Goal: Task Accomplishment & Management: Manage account settings

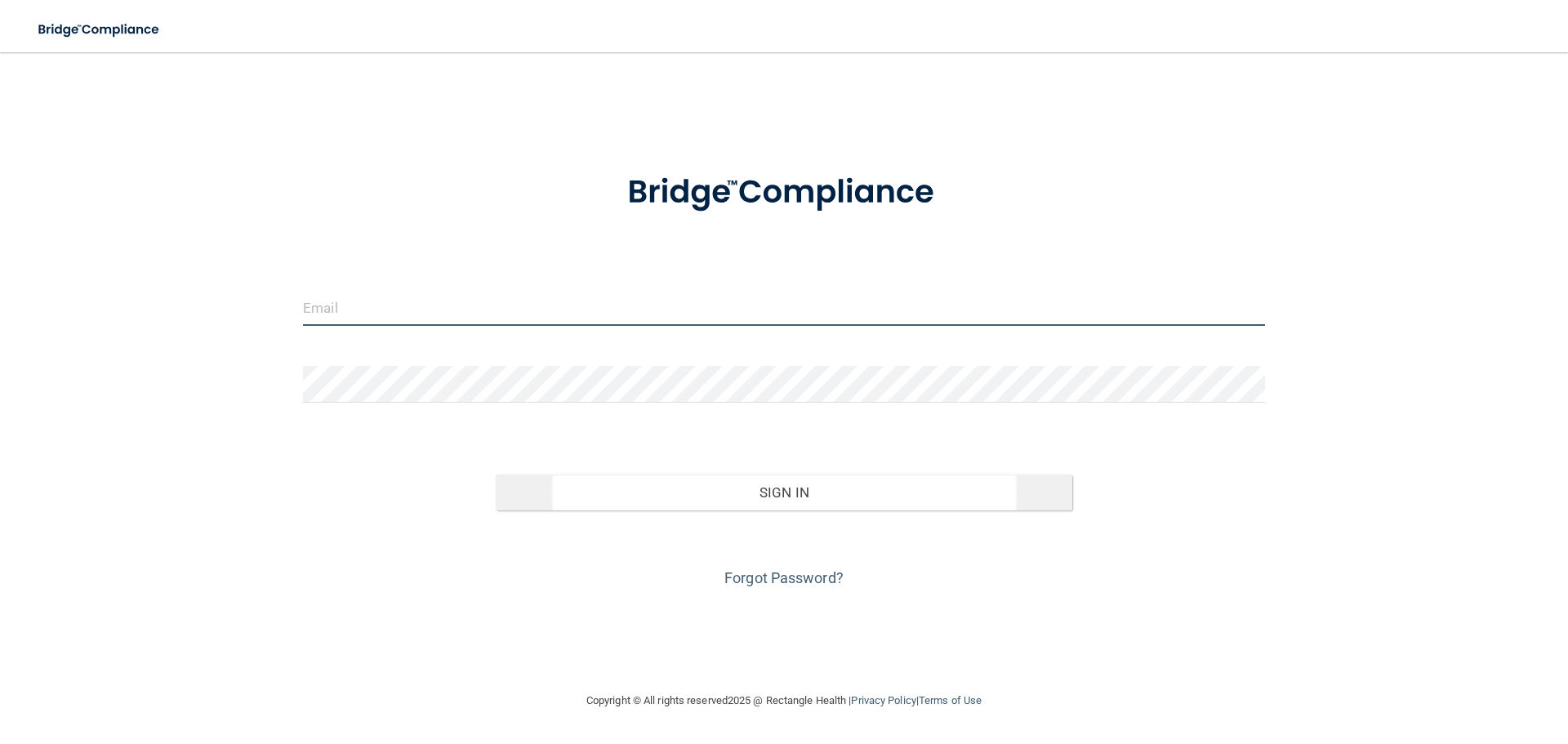
type input "[EMAIL_ADDRESS][DOMAIN_NAME]"
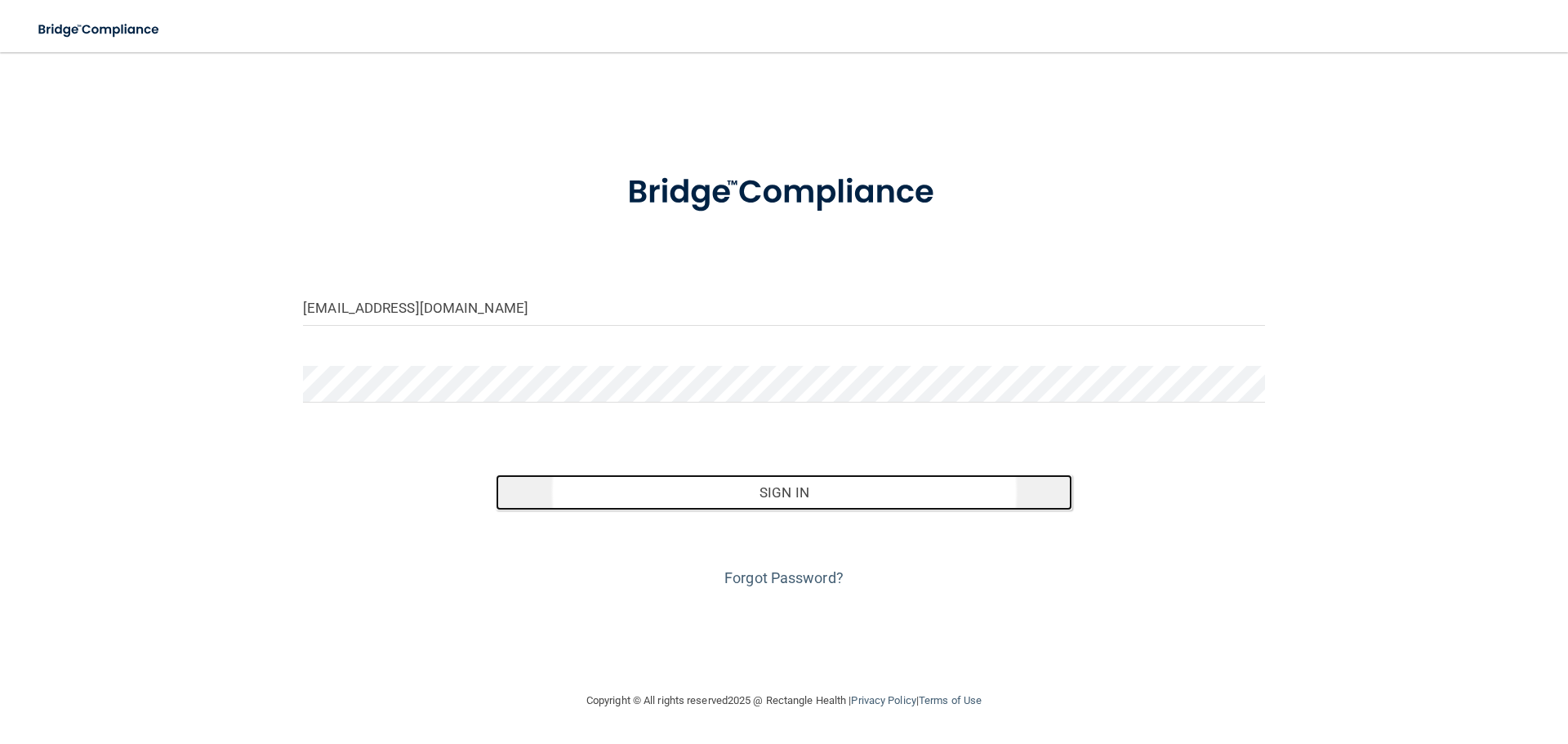
click at [612, 482] on button "Sign In" at bounding box center [784, 492] width 577 height 36
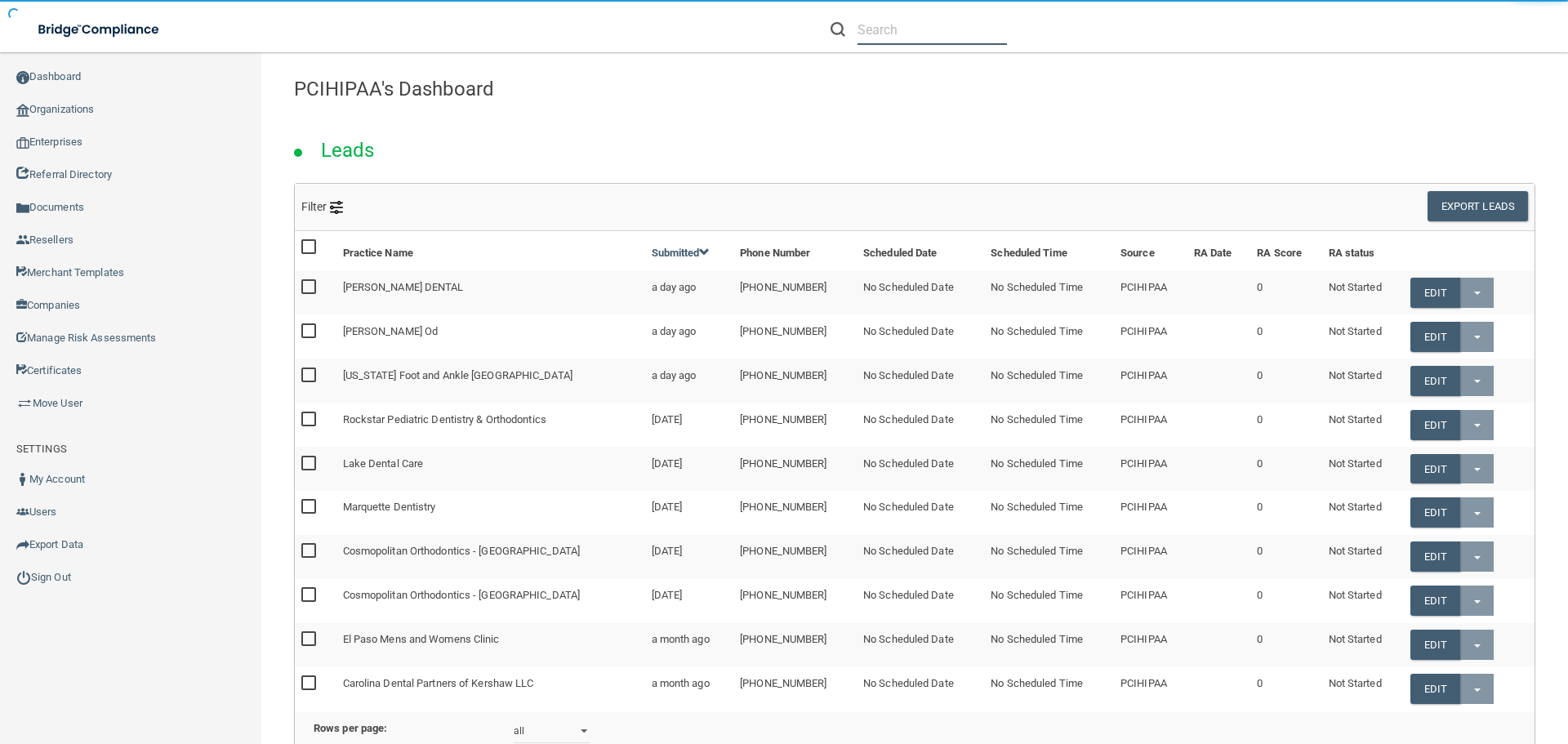
click at [908, 29] on input "text" at bounding box center [932, 30] width 150 height 30
paste input "[EMAIL_ADDRESS][DOMAIN_NAME]"
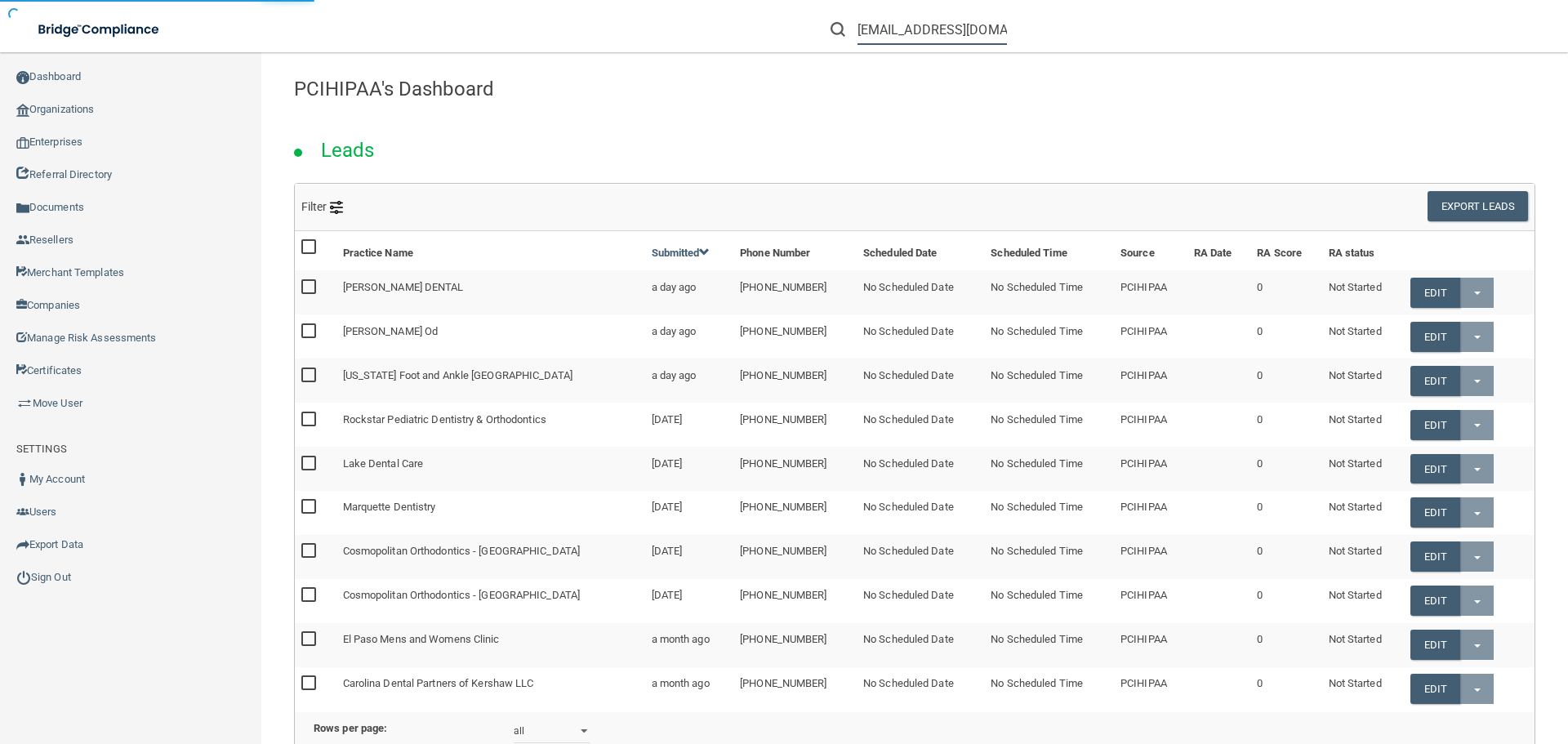
type input "[EMAIL_ADDRESS][DOMAIN_NAME]"
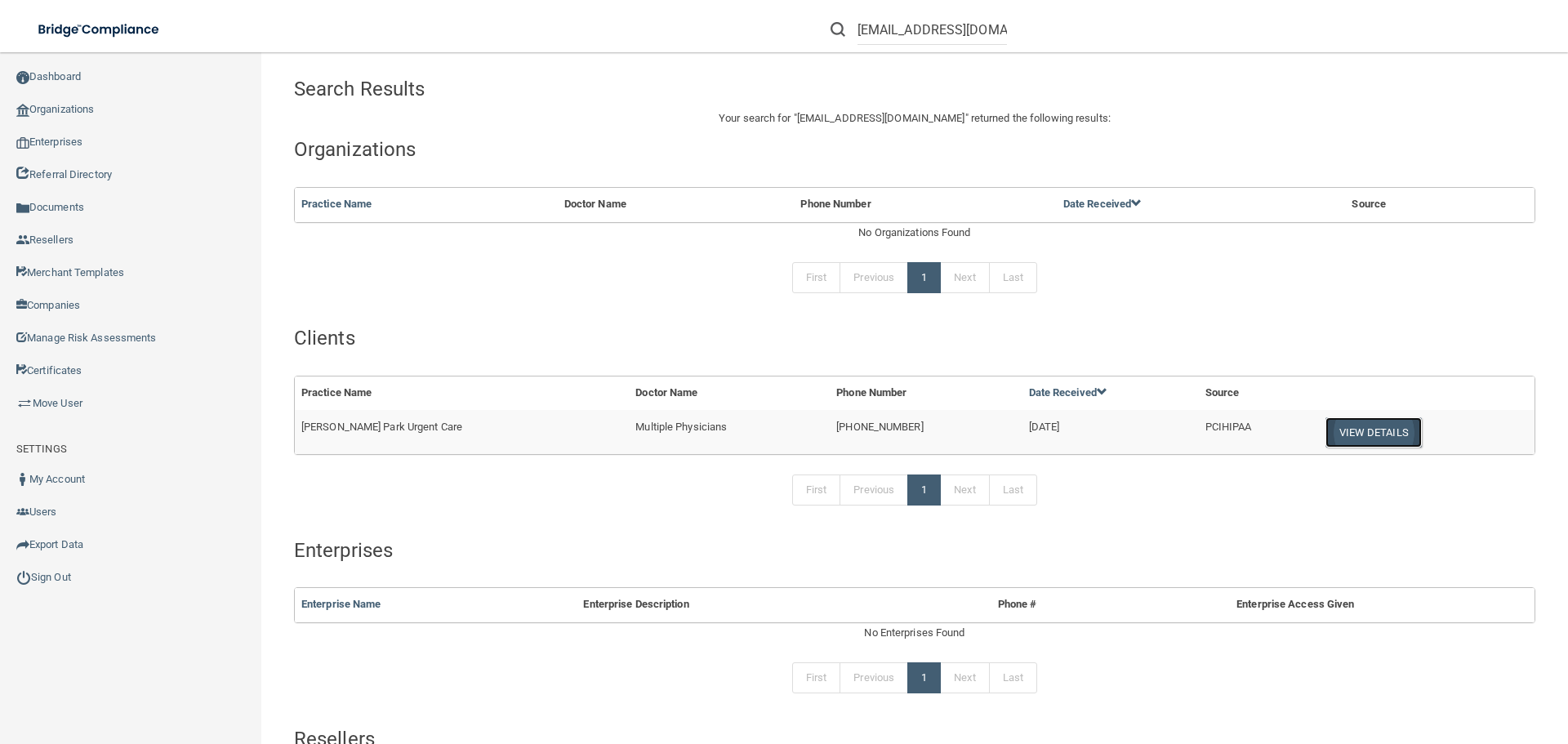
click at [1325, 437] on button "View Details" at bounding box center [1373, 432] width 96 height 30
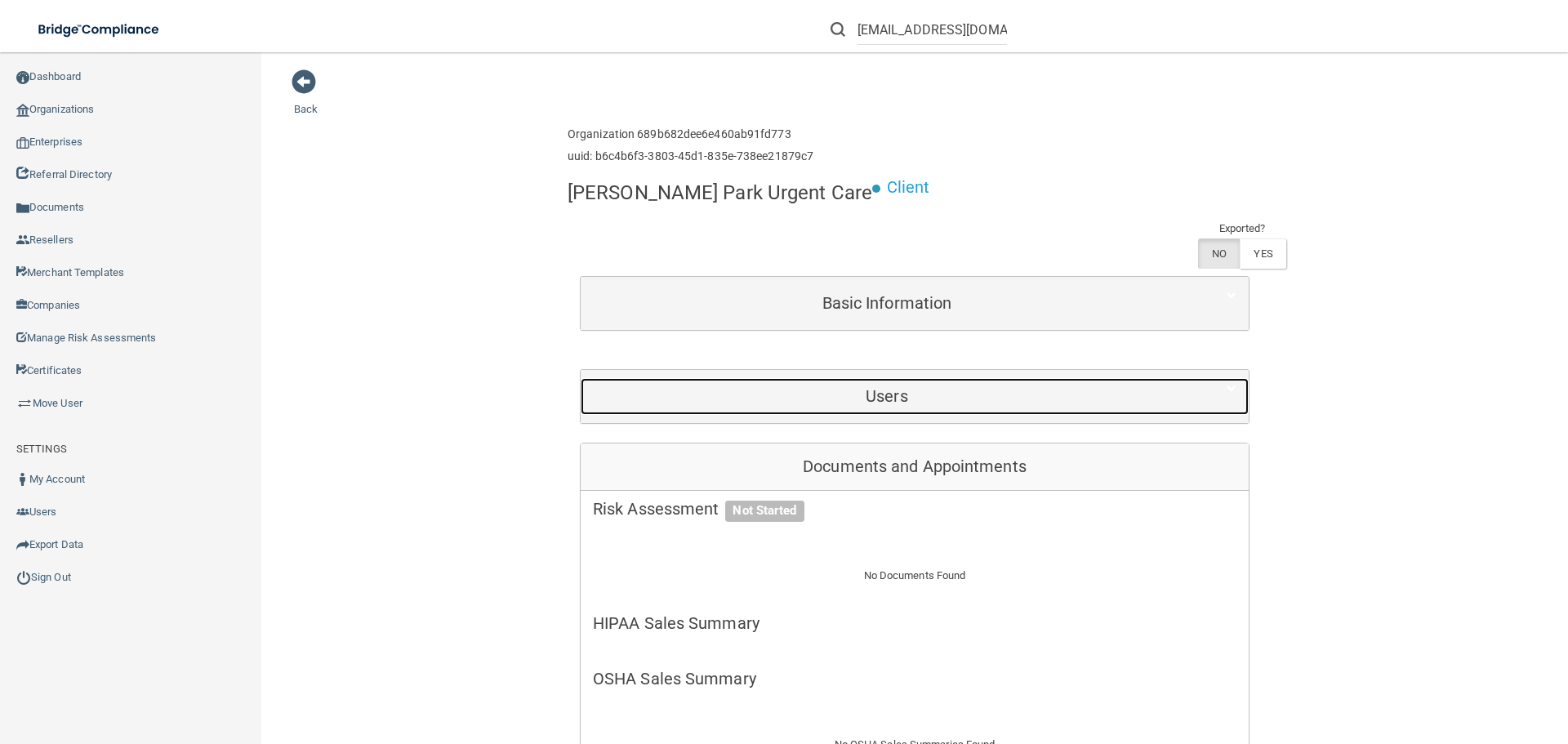
click at [777, 387] on h5 "Users" at bounding box center [887, 396] width 588 height 18
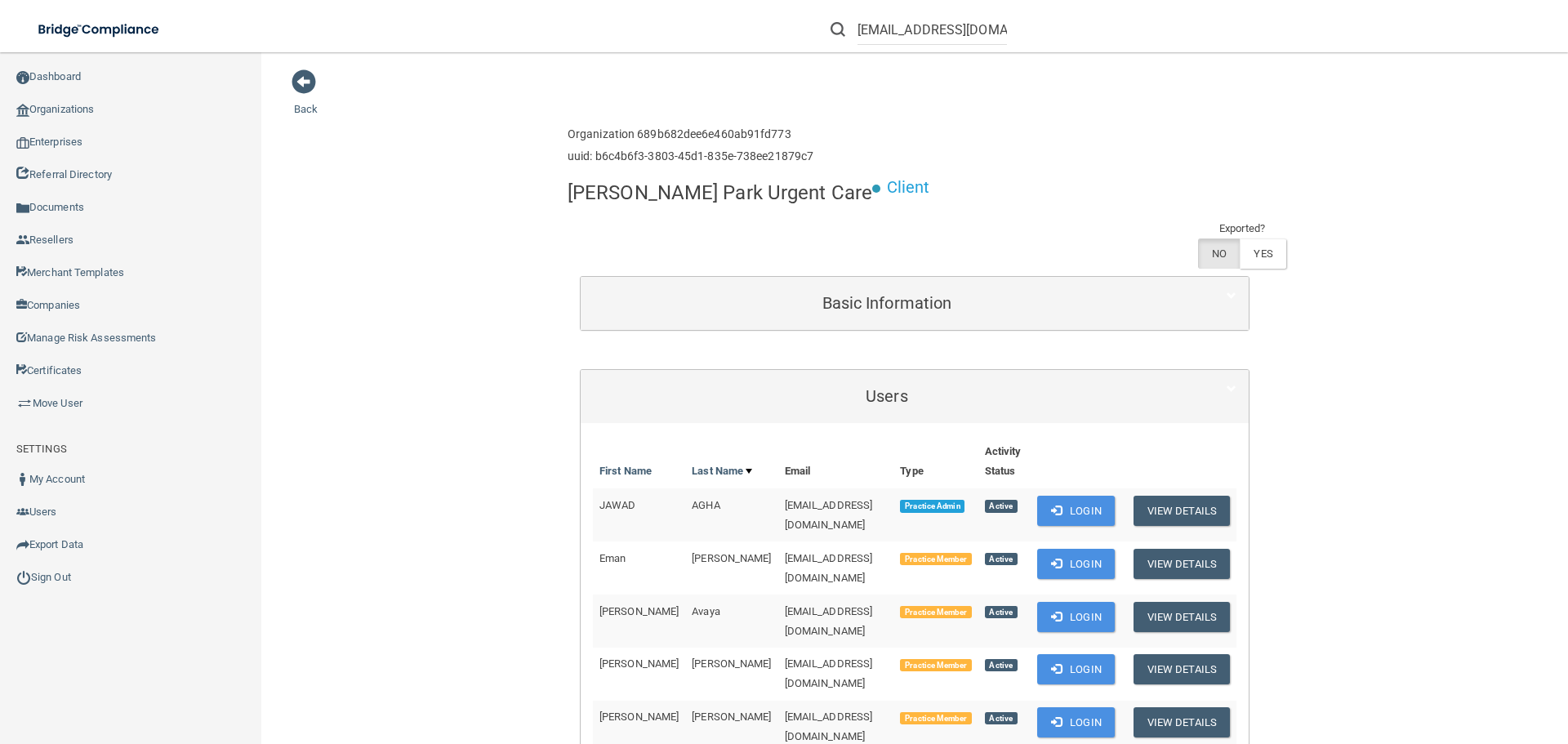
scroll to position [1217, 0]
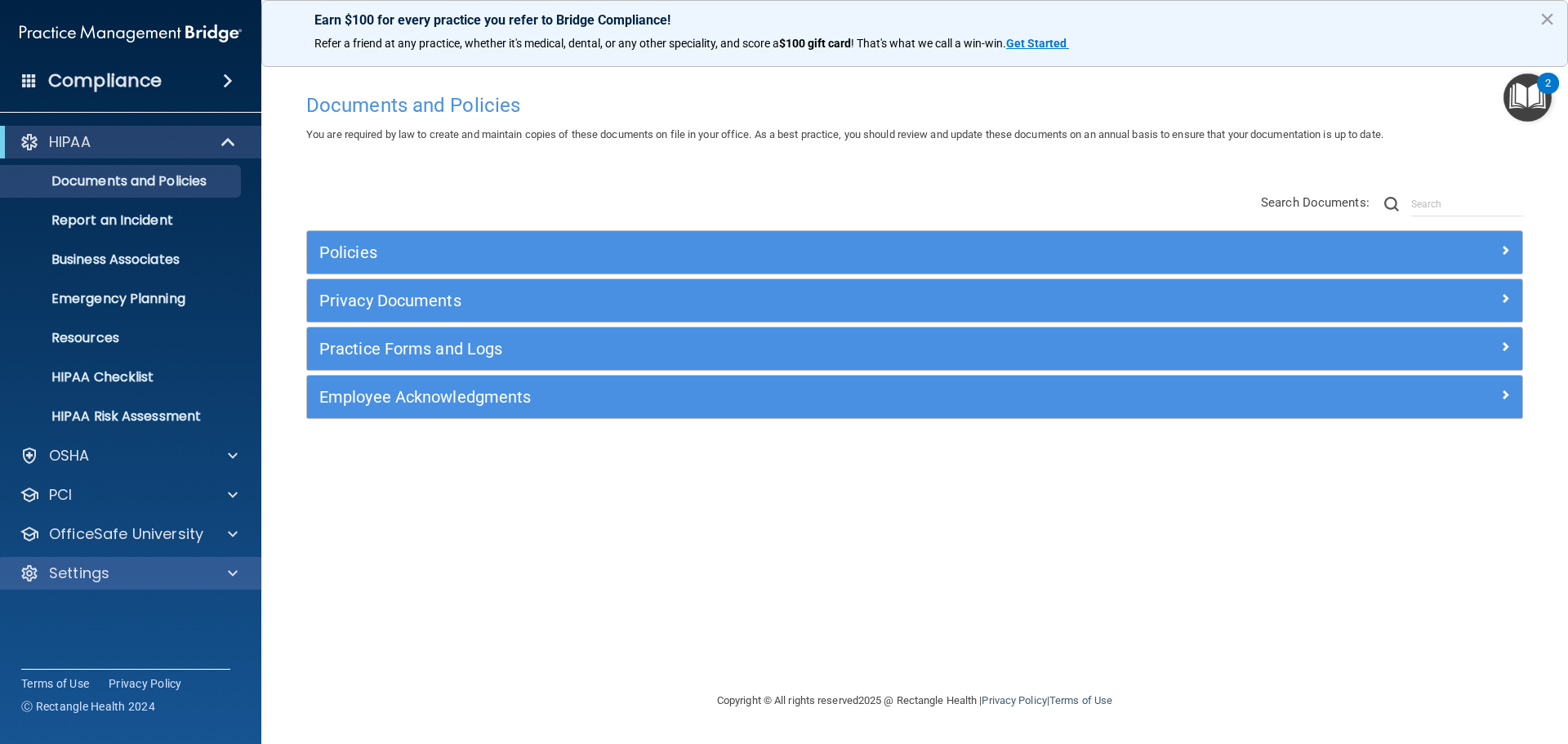
click at [179, 563] on div "Settings" at bounding box center [131, 573] width 262 height 33
click at [232, 574] on span at bounding box center [232, 573] width 10 height 19
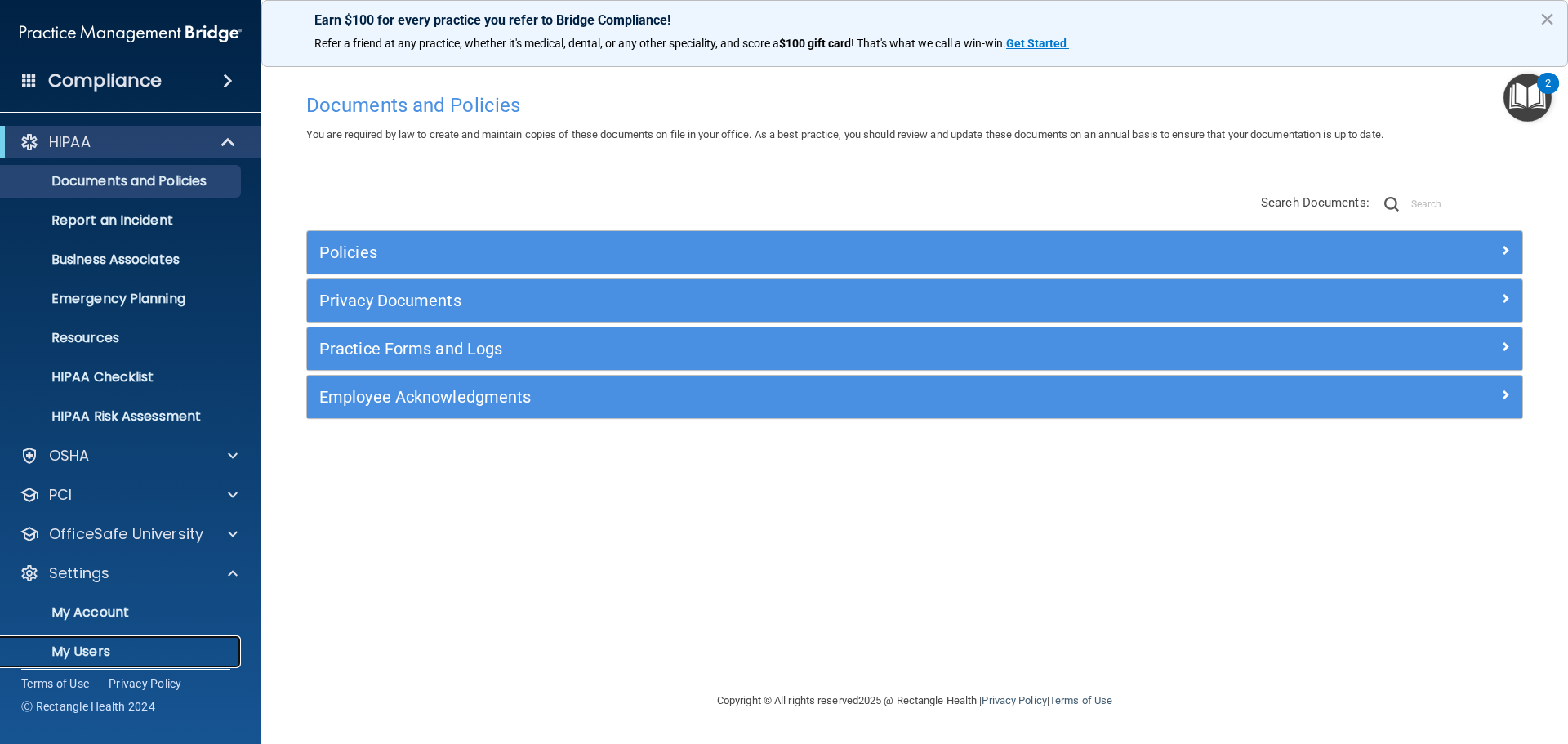
click at [121, 651] on p "My Users" at bounding box center [121, 652] width 223 height 17
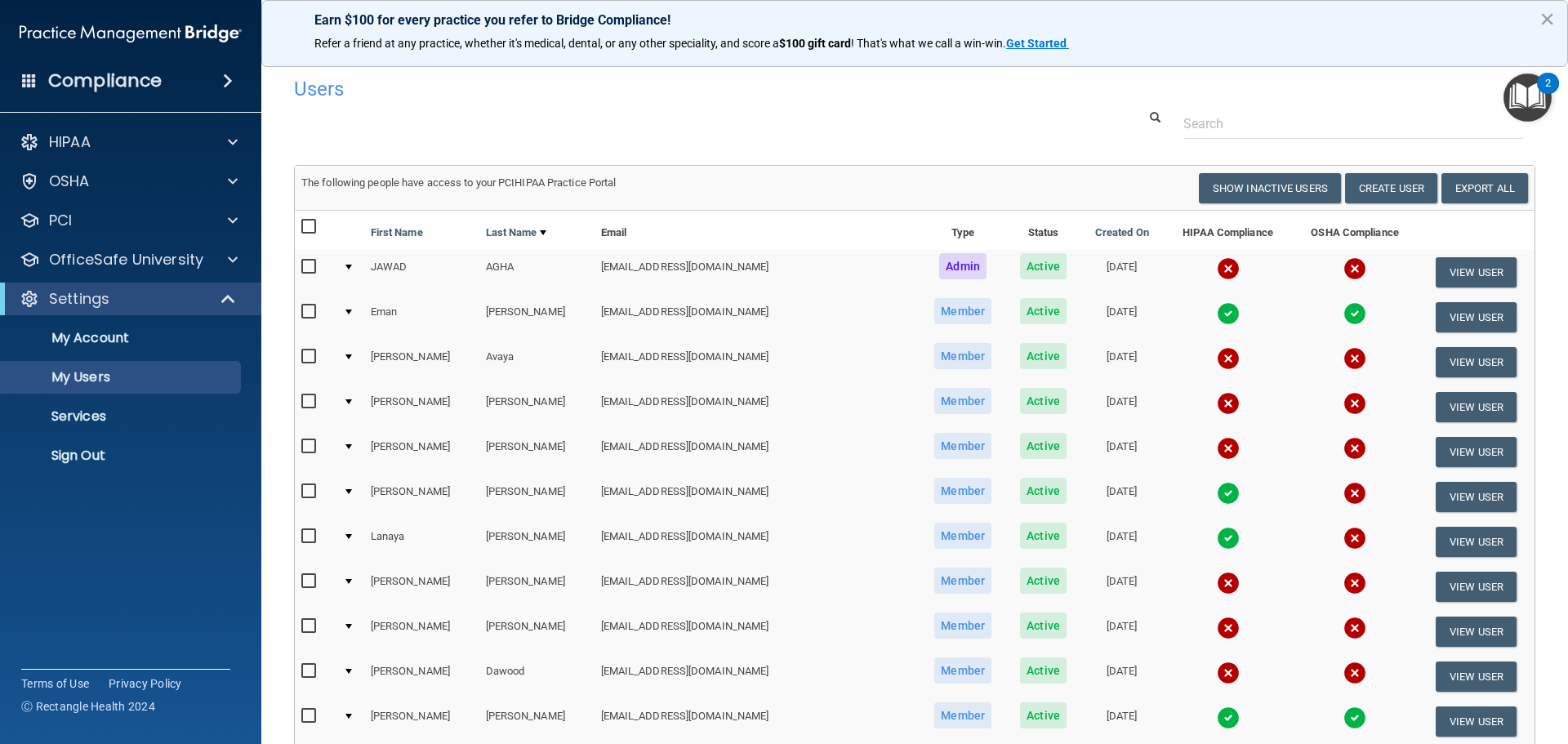
scroll to position [608, 0]
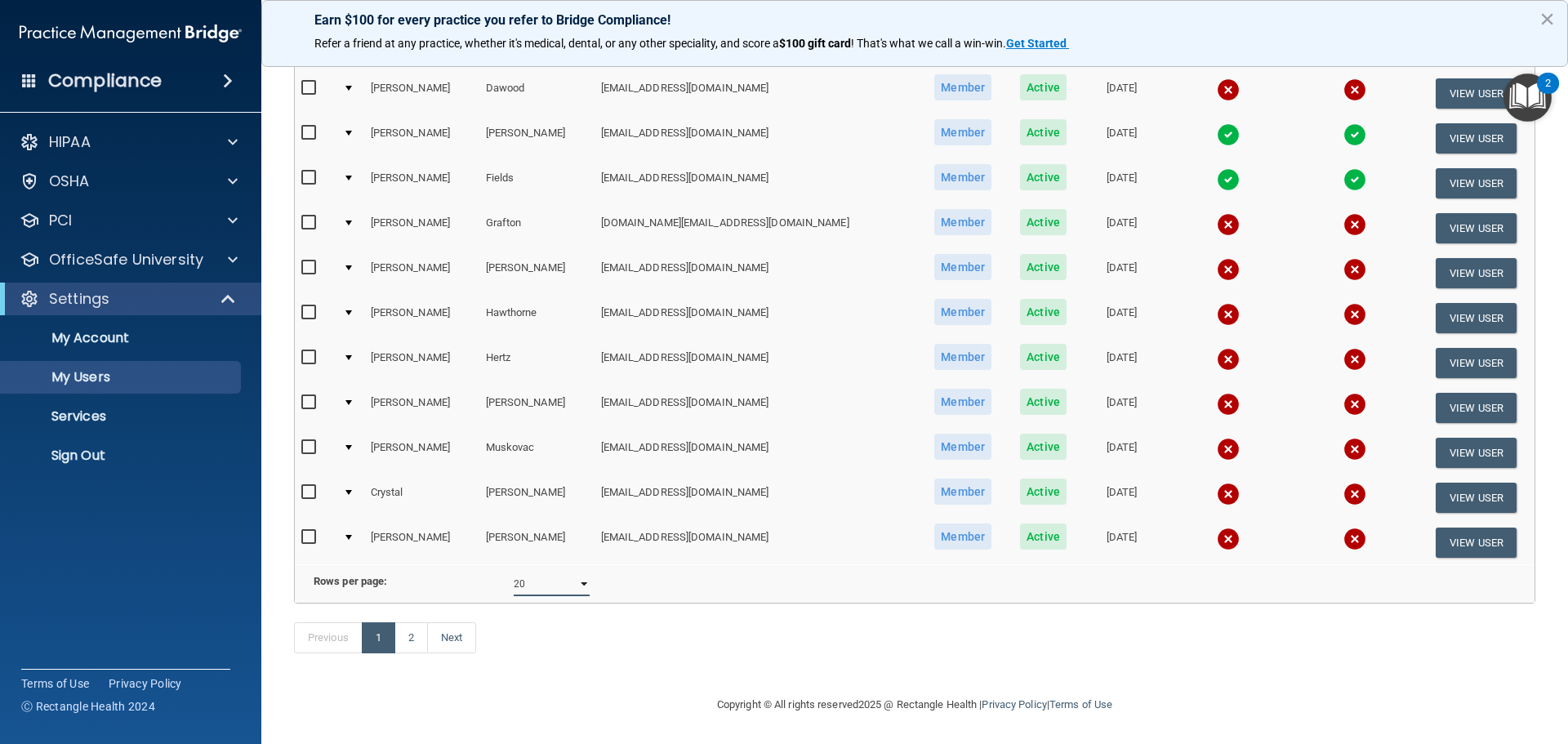
click at [539, 572] on select "10 20 30 40 all" at bounding box center [552, 585] width 76 height 25
select select "30"
click at [514, 572] on select "10 20 30 40 all" at bounding box center [552, 585] width 76 height 25
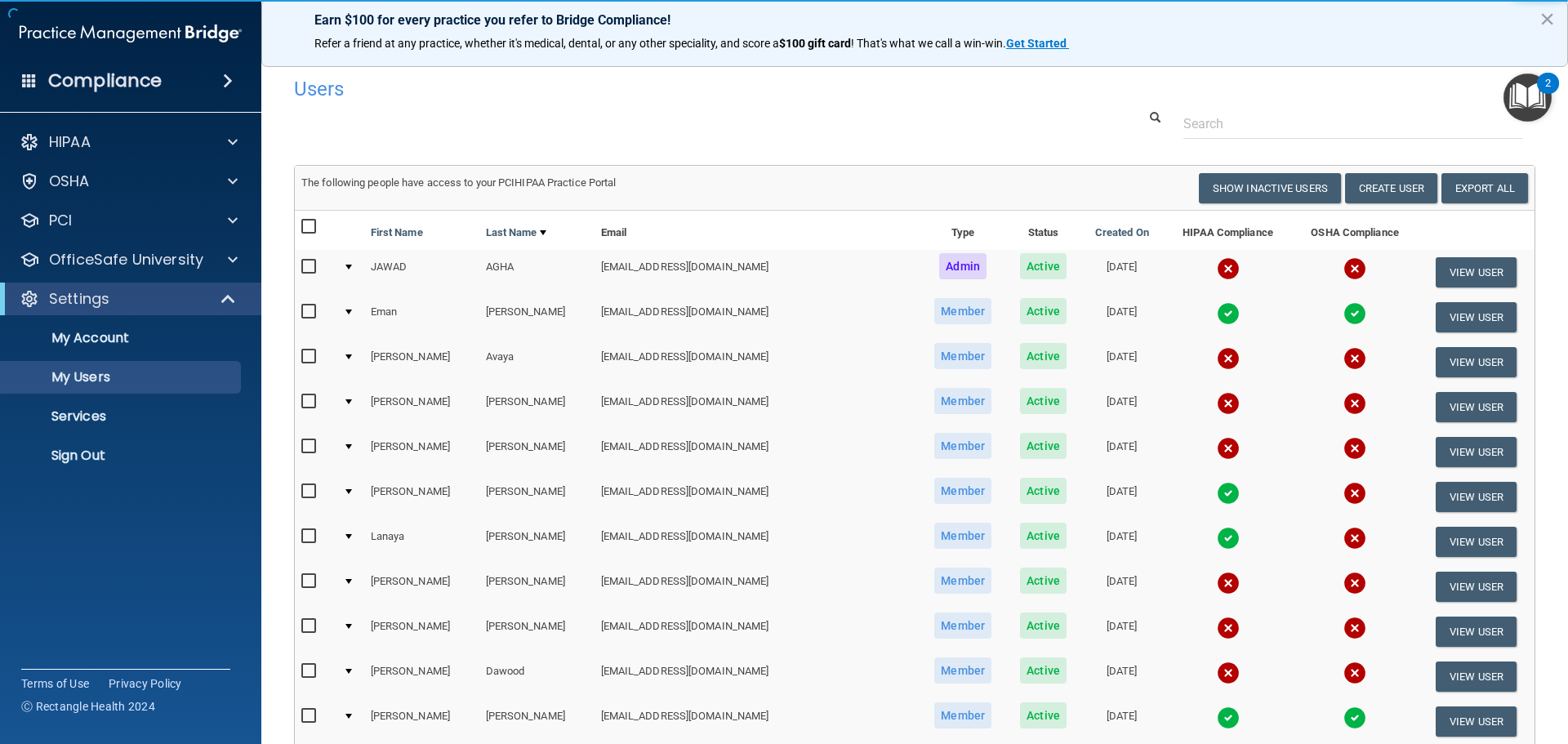
scroll to position [1037, 0]
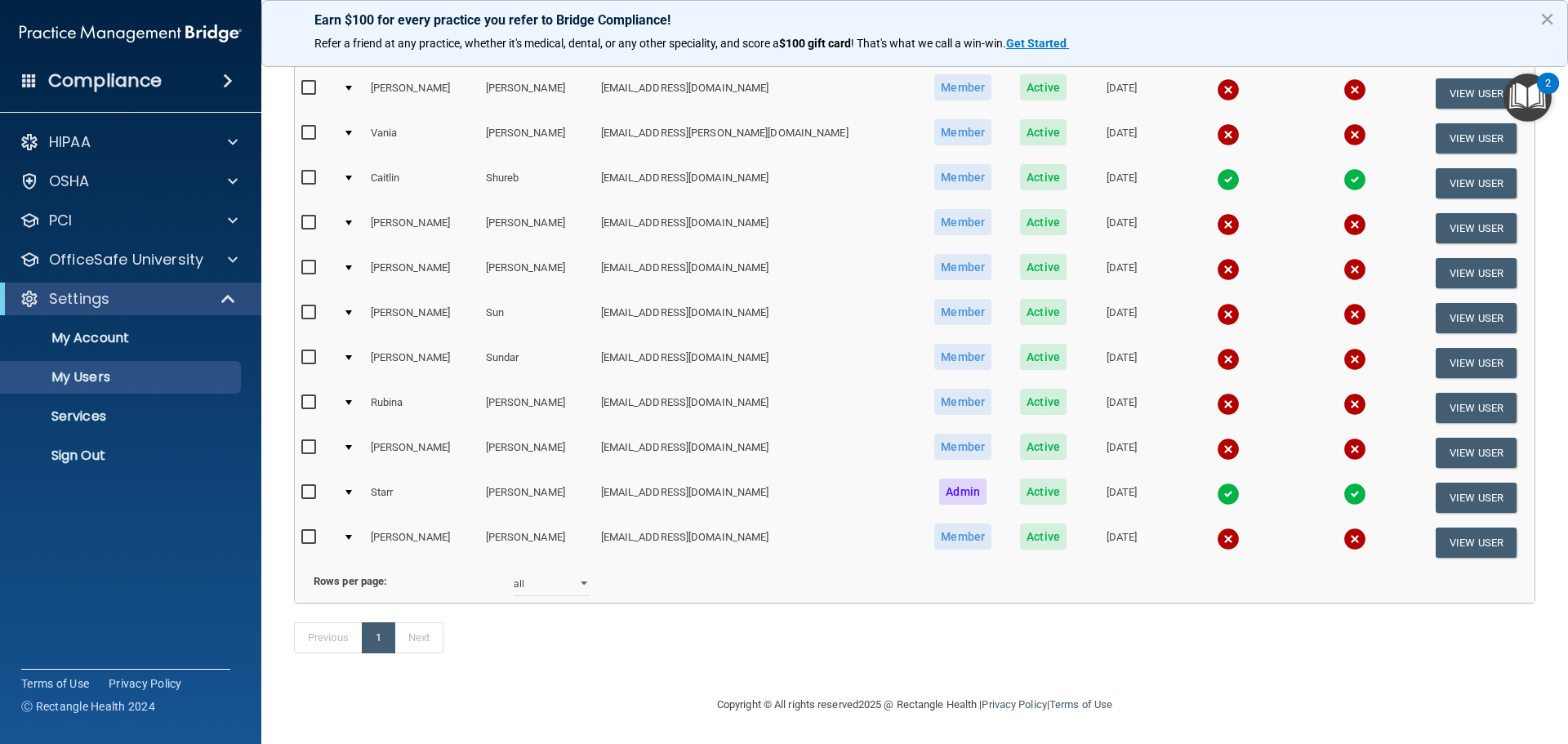
click at [300, 398] on td at bounding box center [315, 408] width 41 height 45
click at [310, 397] on input "checkbox" at bounding box center [310, 402] width 18 height 13
click at [299, 395] on td at bounding box center [315, 408] width 41 height 45
click at [309, 396] on input "checkbox" at bounding box center [310, 402] width 18 height 13
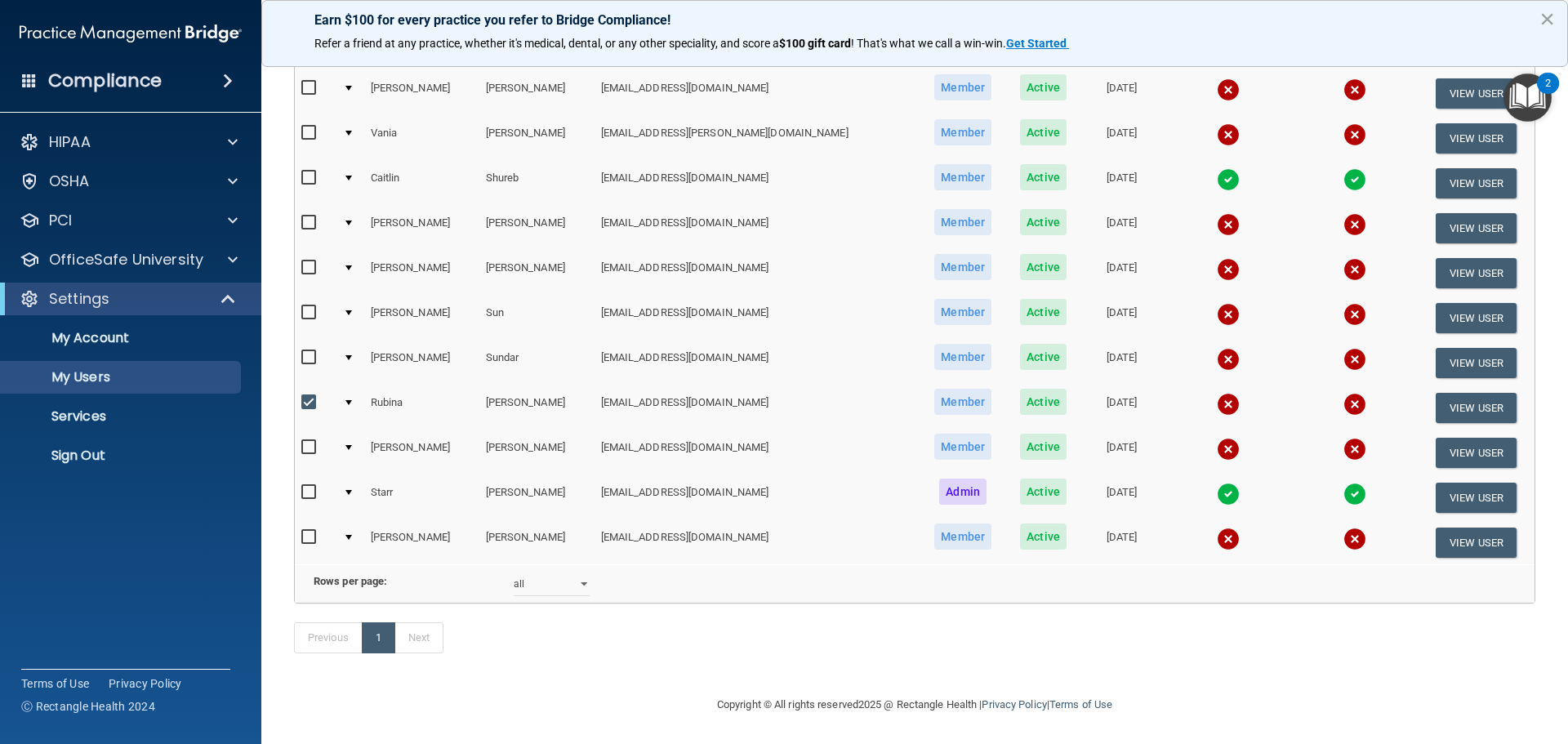
checkbox input "false"
click at [1458, 398] on button "View User" at bounding box center [1476, 408] width 81 height 30
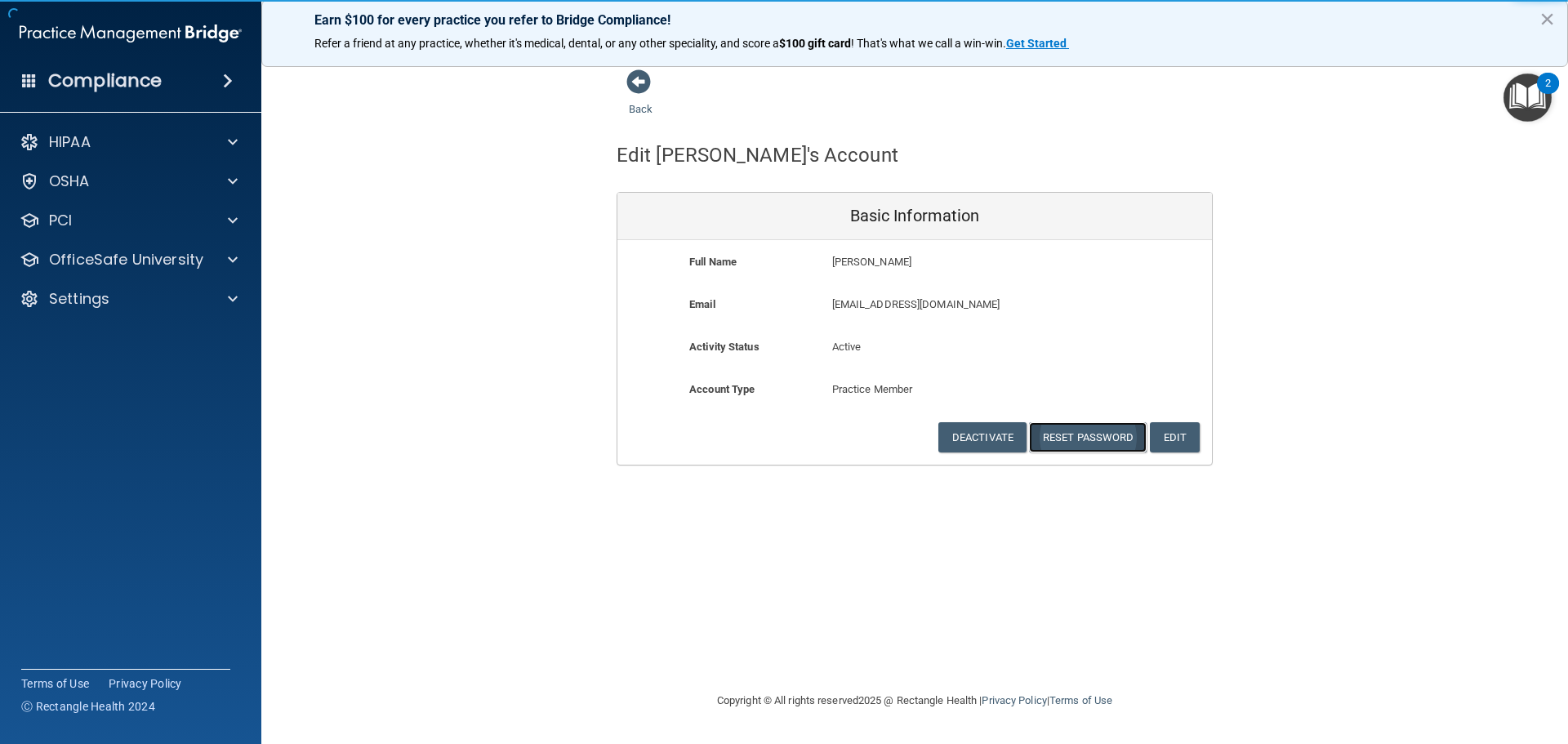
click at [1064, 434] on button "Reset Password" at bounding box center [1088, 438] width 118 height 30
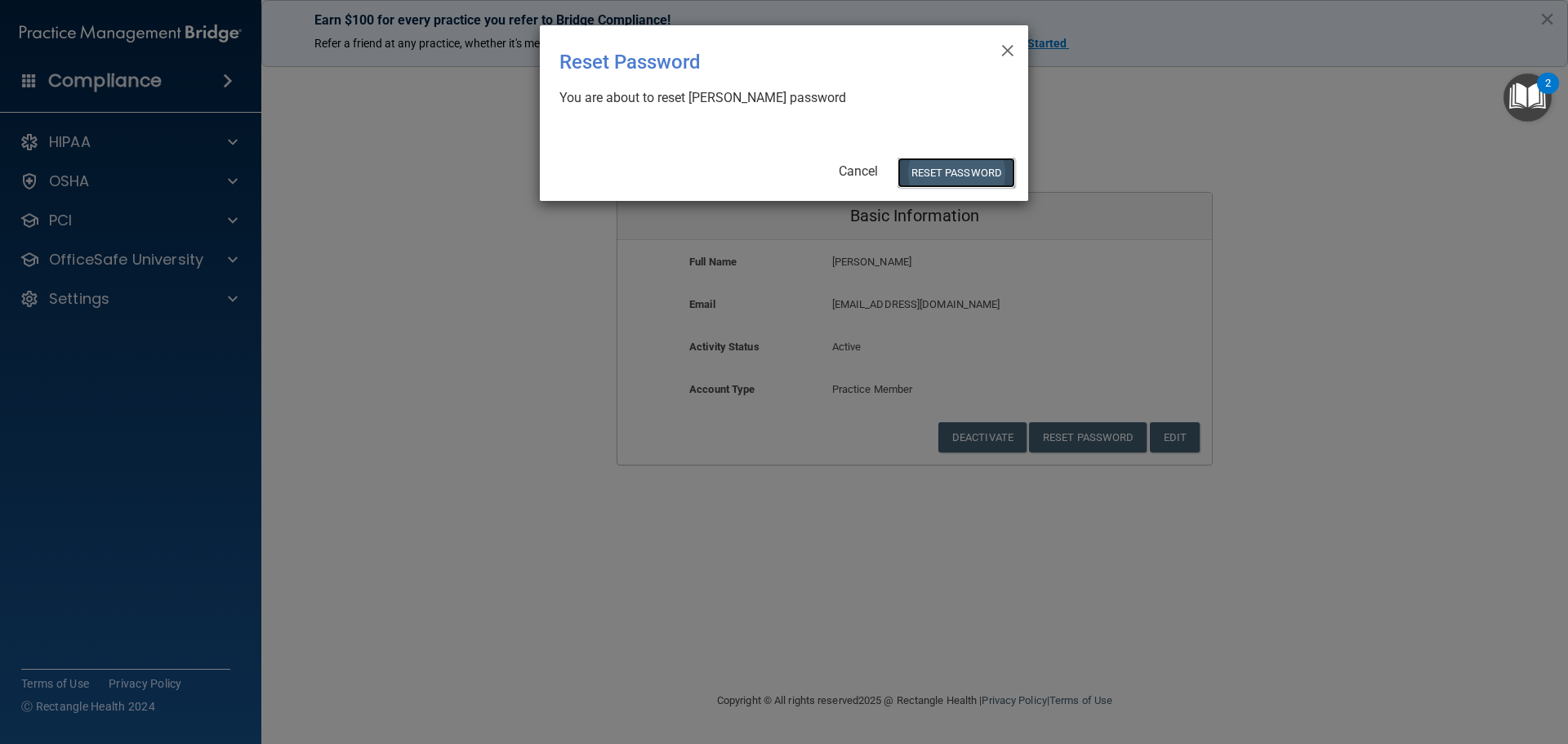
click at [944, 170] on button "Reset Password" at bounding box center [956, 173] width 118 height 30
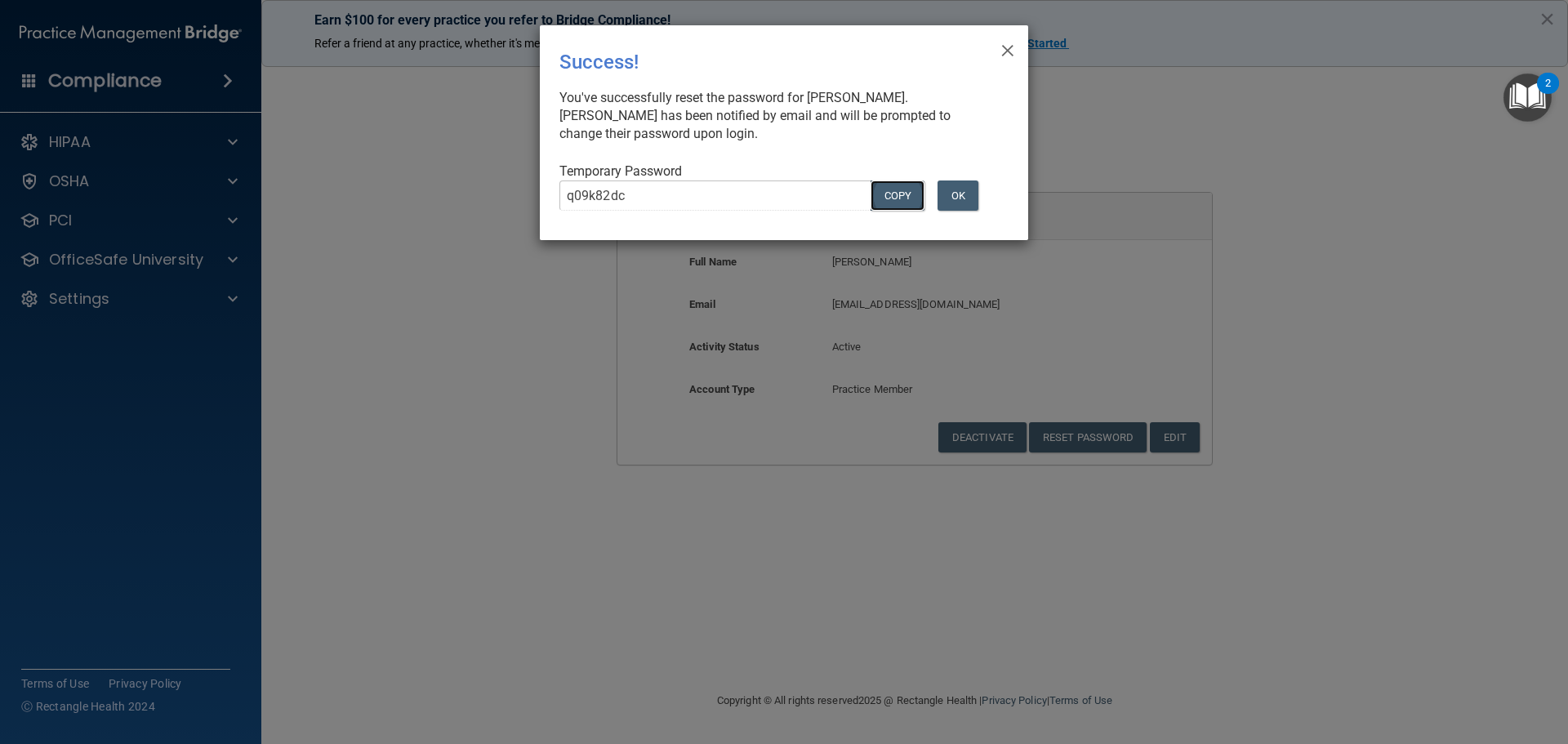
click at [908, 200] on button "COPY" at bounding box center [897, 195] width 54 height 30
